Goal: Find specific page/section: Find specific page/section

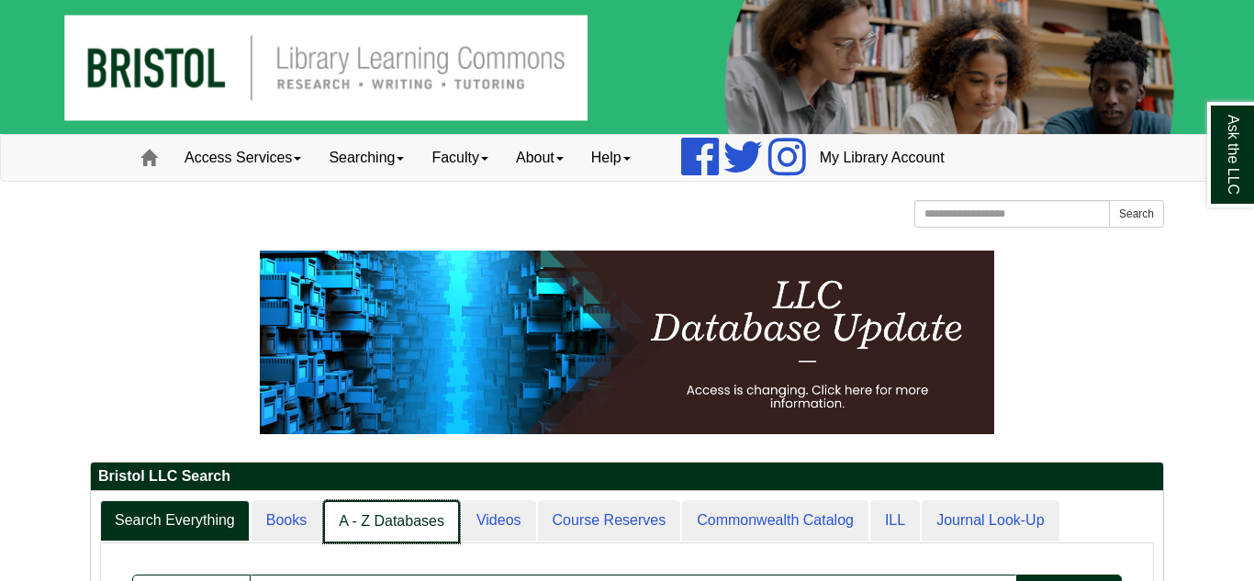
scroll to position [9, 9]
click at [422, 520] on link "A - Z Databases" at bounding box center [391, 522] width 137 height 43
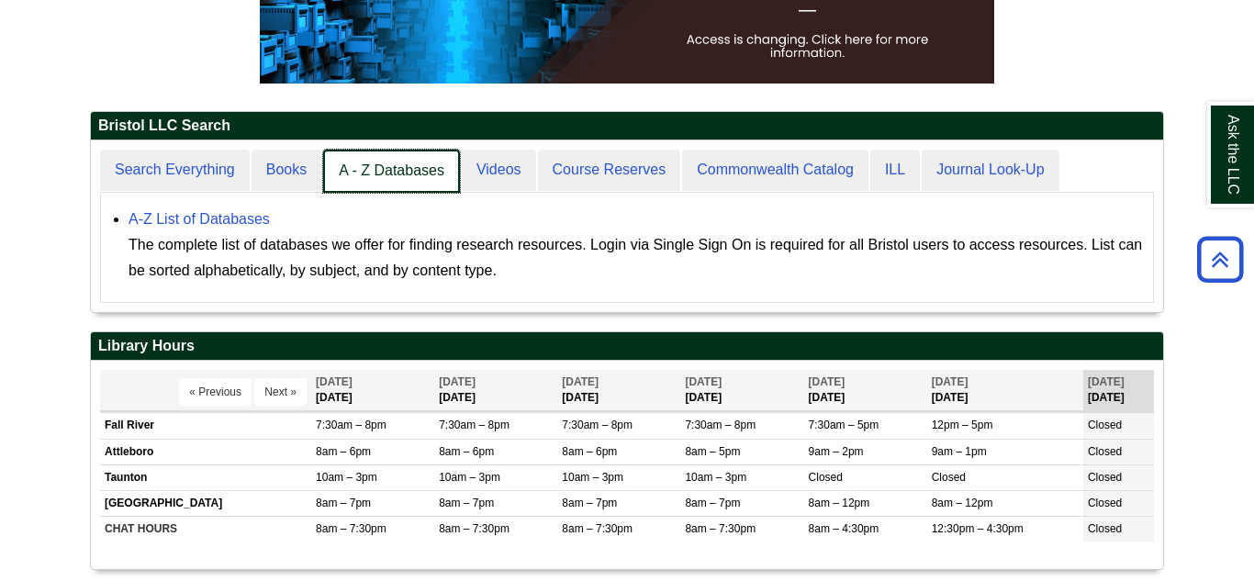
scroll to position [172, 1073]
click at [383, 174] on link "A - Z Databases" at bounding box center [391, 171] width 137 height 43
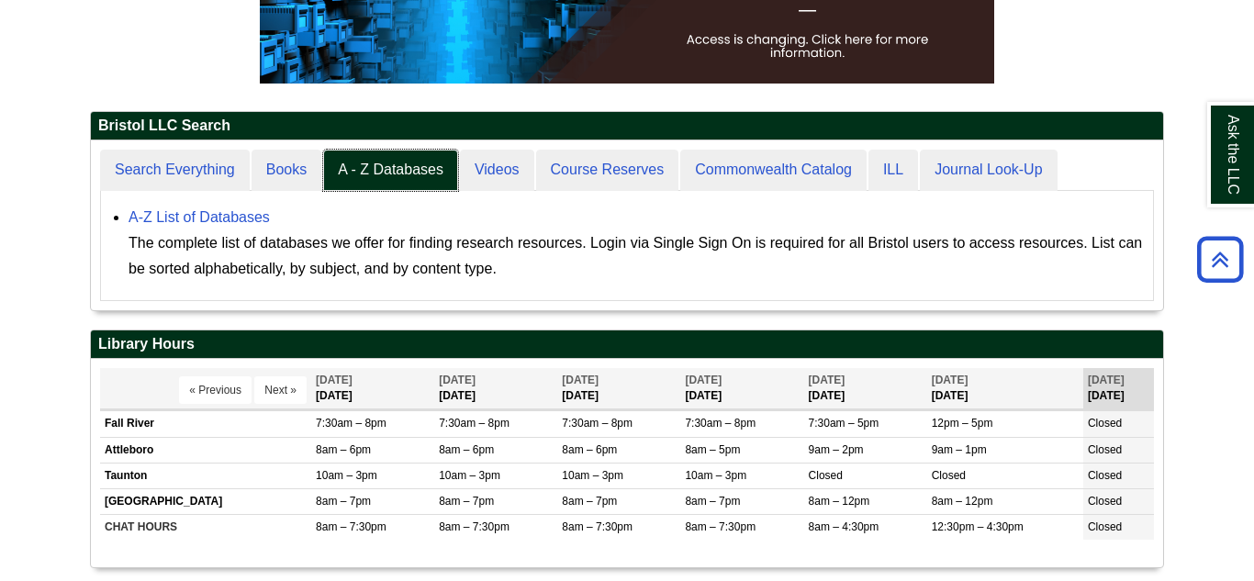
scroll to position [170, 1073]
click at [205, 215] on link "A-Z List of Databases" at bounding box center [199, 217] width 141 height 16
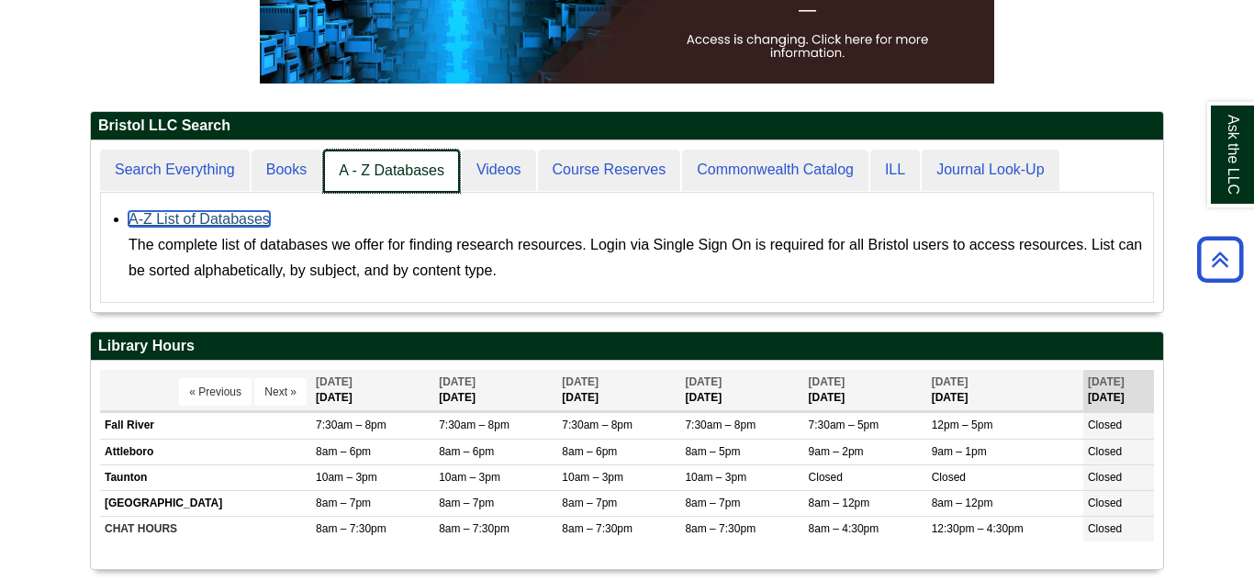
scroll to position [172, 1073]
click at [405, 163] on link "A - Z Databases" at bounding box center [391, 171] width 137 height 43
click at [404, 163] on link "A - Z Databases" at bounding box center [391, 171] width 137 height 43
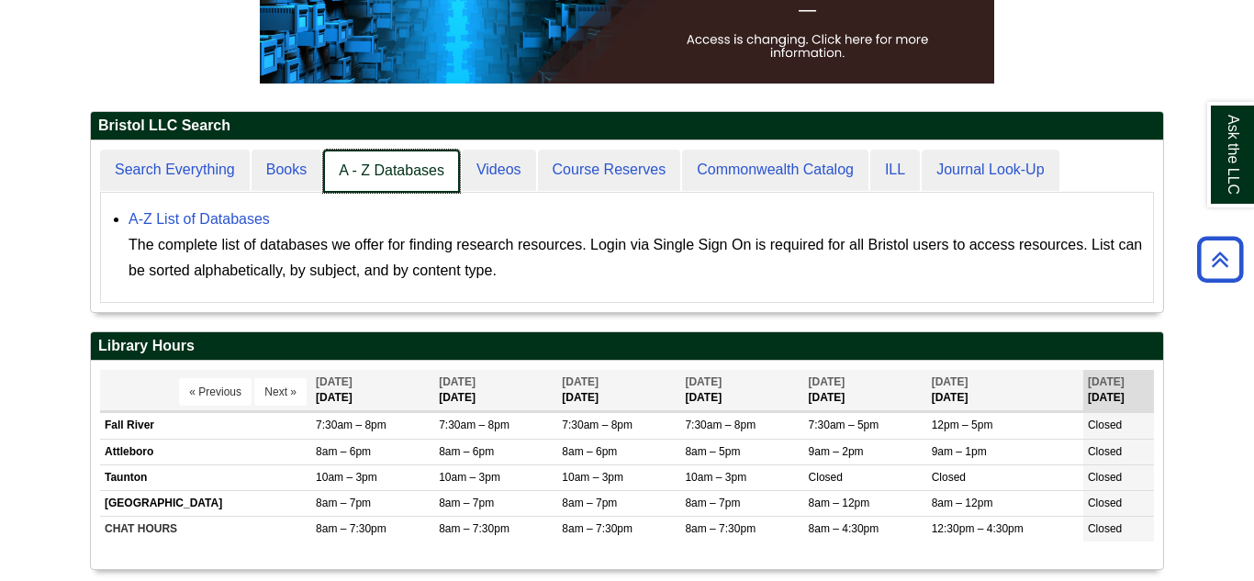
click at [404, 163] on link "A - Z Databases" at bounding box center [391, 171] width 137 height 43
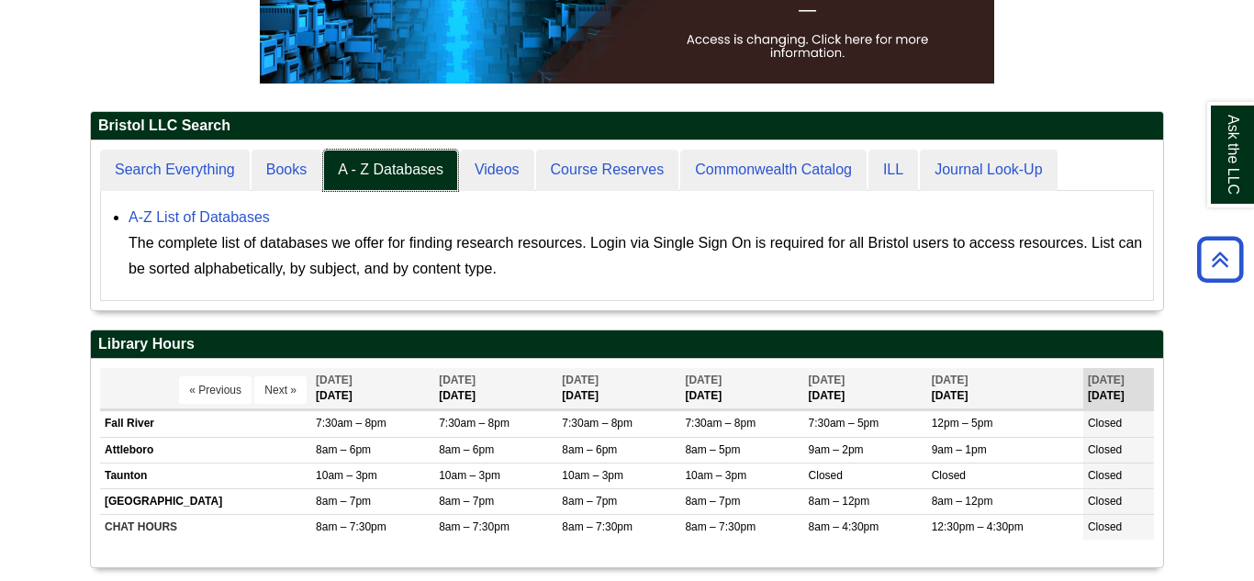
scroll to position [170, 1073]
click at [190, 220] on link "A-Z List of Databases" at bounding box center [199, 217] width 141 height 16
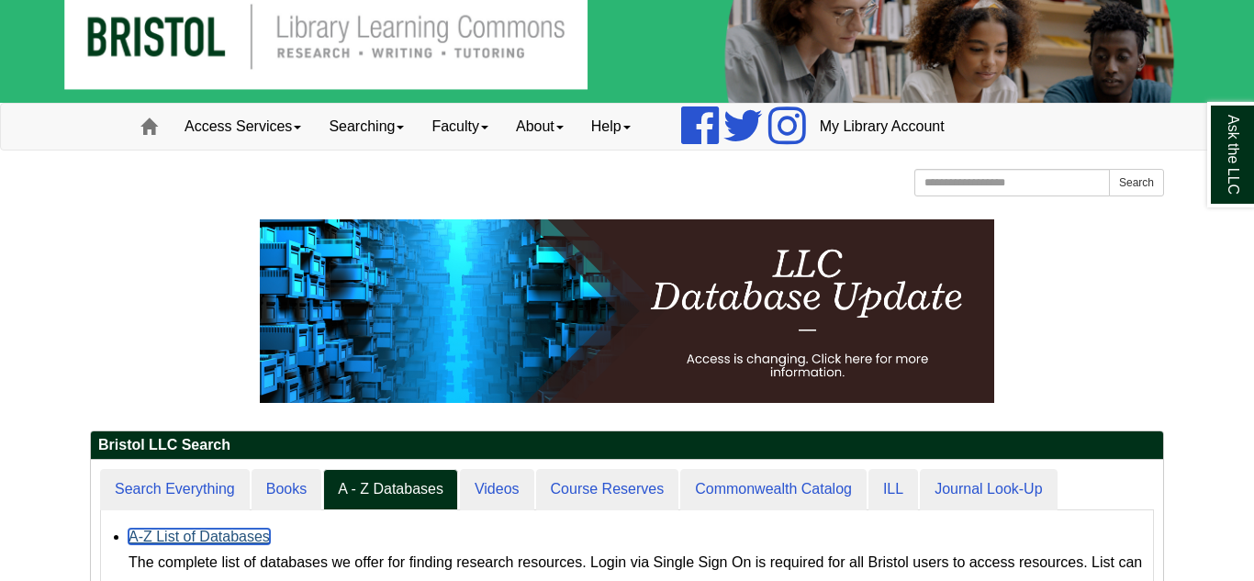
scroll to position [33, 0]
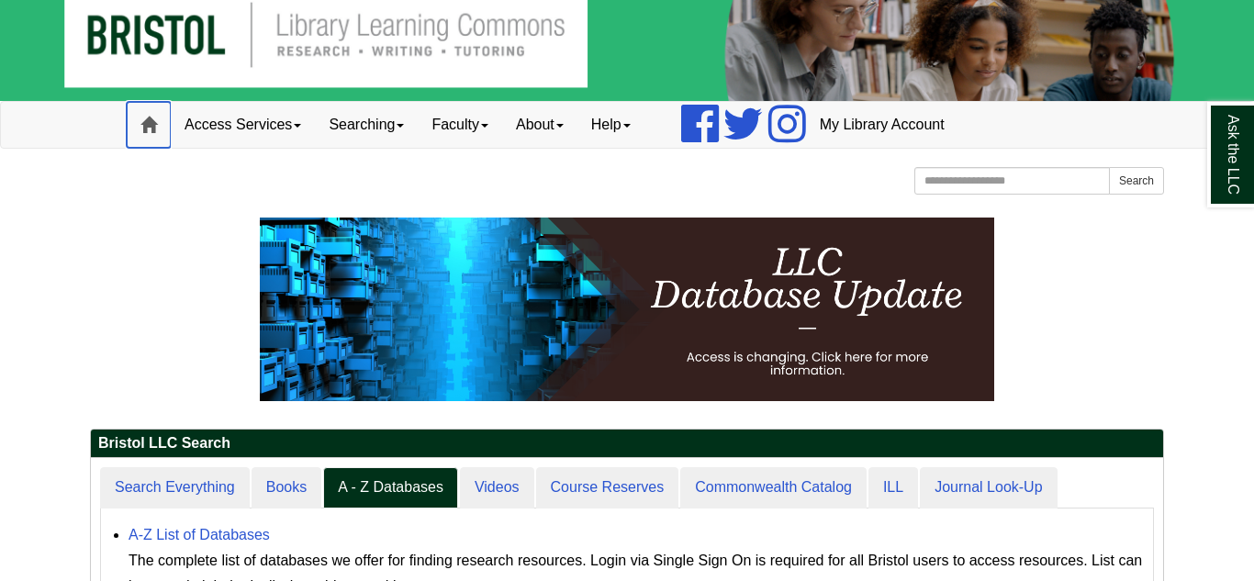
click at [150, 130] on span at bounding box center [149, 125] width 17 height 17
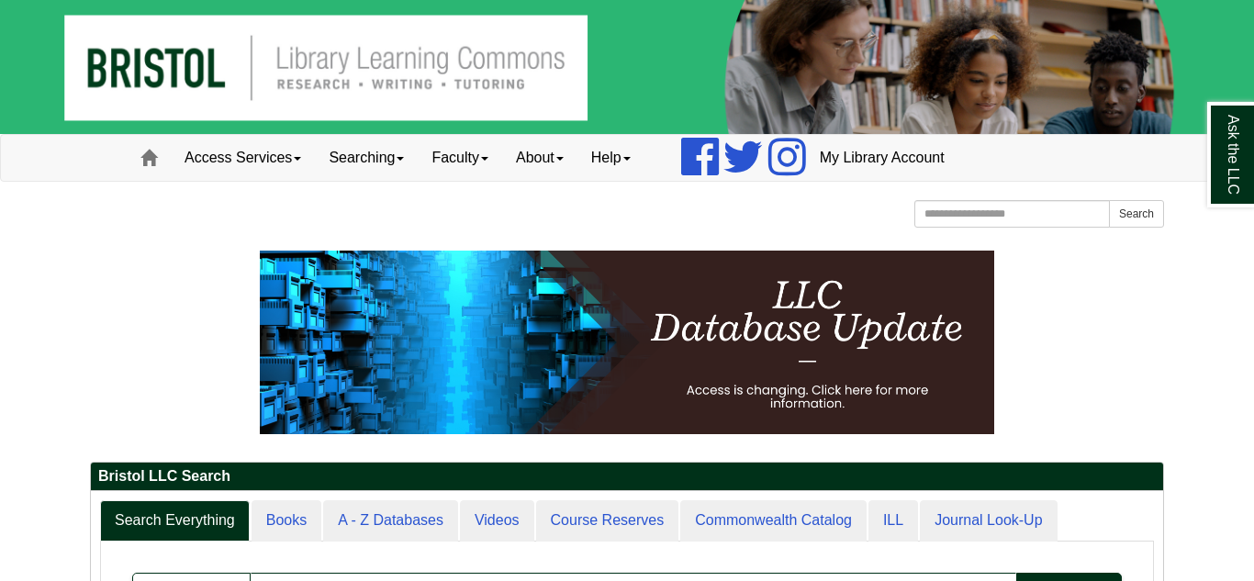
scroll to position [220, 1073]
